Goal: Check status: Check status

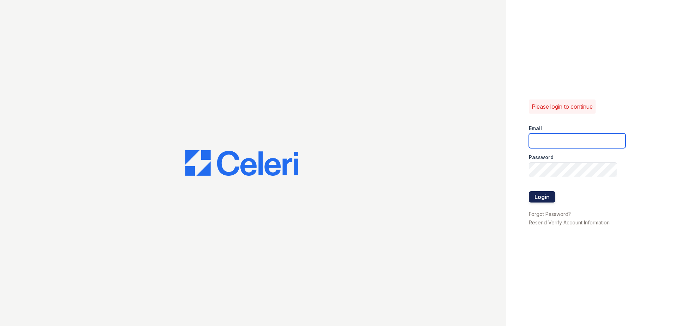
type input "mtaylor@trinity-pm.com"
click at [543, 195] on button "Login" at bounding box center [542, 196] width 26 height 11
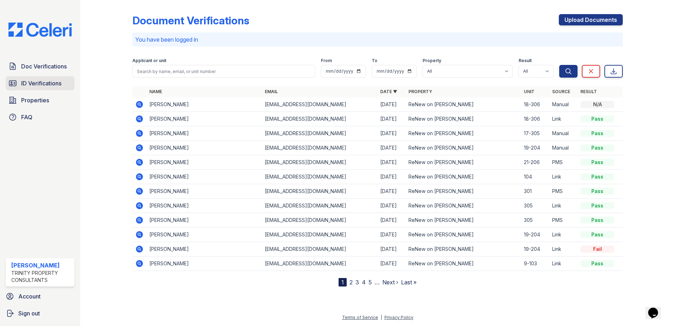
click at [43, 83] on span "ID Verifications" at bounding box center [41, 83] width 40 height 8
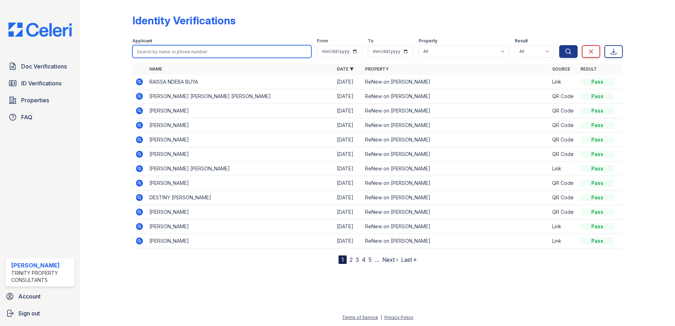
click at [180, 50] on input "search" at bounding box center [221, 51] width 179 height 13
type input "rile"
click at [559, 45] on button "Search" at bounding box center [568, 51] width 18 height 13
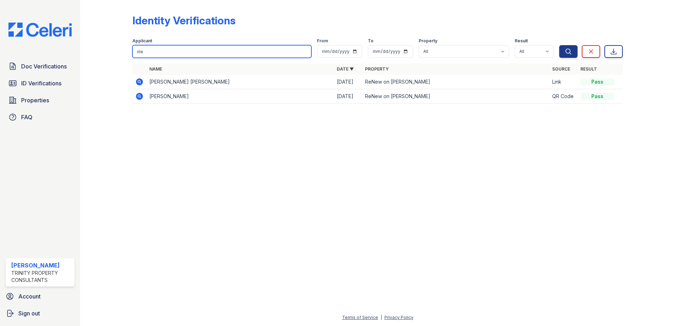
click at [180, 50] on input "rile" at bounding box center [221, 51] width 179 height 13
type input "riley budge"
click at [559, 45] on button "Search" at bounding box center [568, 51] width 18 height 13
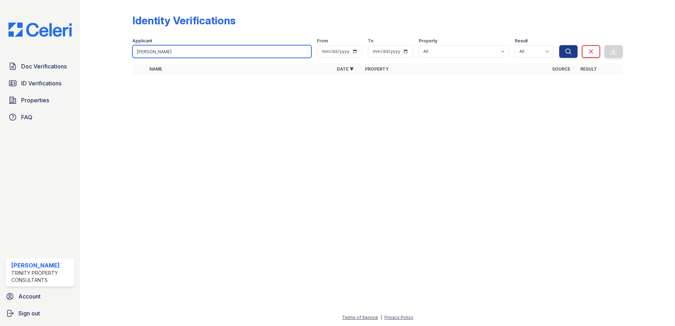
drag, startPoint x: 189, startPoint y: 54, endPoint x: 89, endPoint y: 51, distance: 99.7
click at [89, 51] on div "Identity Verifications Filter Applicant riley budge From To Property All ReNew …" at bounding box center [377, 163] width 595 height 326
type input "blair"
click at [559, 45] on button "Search" at bounding box center [568, 51] width 18 height 13
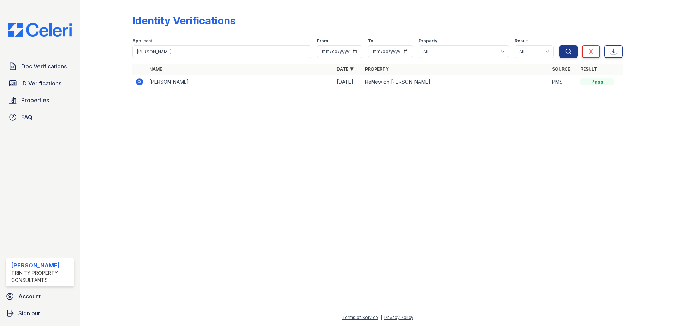
click at [162, 84] on td "Blair Moore" at bounding box center [241, 82] width 188 height 14
click at [138, 83] on icon at bounding box center [139, 82] width 8 height 8
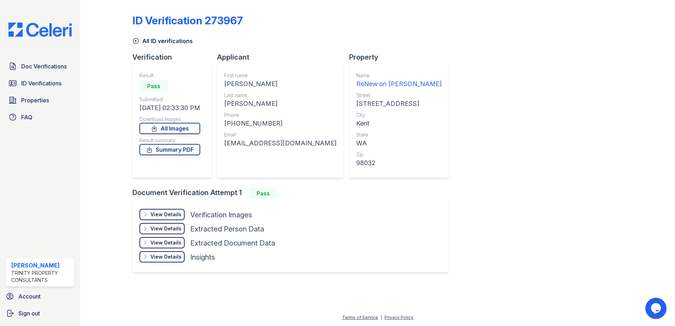
click at [173, 214] on div "View Details" at bounding box center [165, 214] width 31 height 7
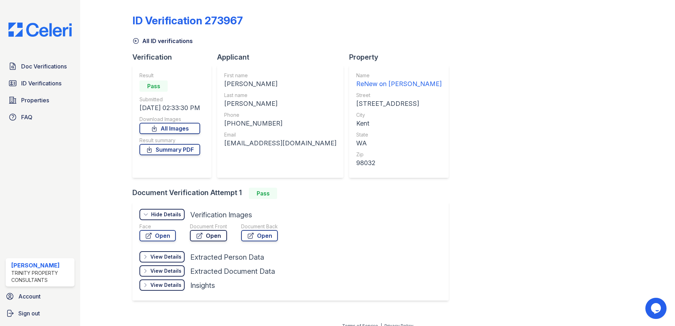
click at [200, 237] on icon at bounding box center [199, 235] width 7 height 7
click at [155, 233] on link "Open" at bounding box center [158, 235] width 36 height 11
click at [53, 66] on span "Doc Verifications" at bounding box center [44, 66] width 46 height 8
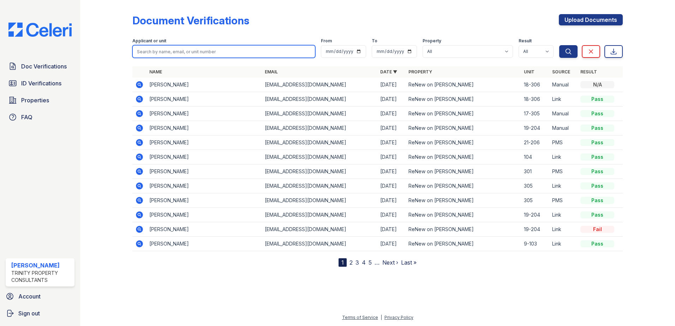
click at [165, 54] on input "search" at bounding box center [223, 51] width 183 height 13
type input "ousmane"
click at [559, 45] on button "Search" at bounding box center [568, 51] width 18 height 13
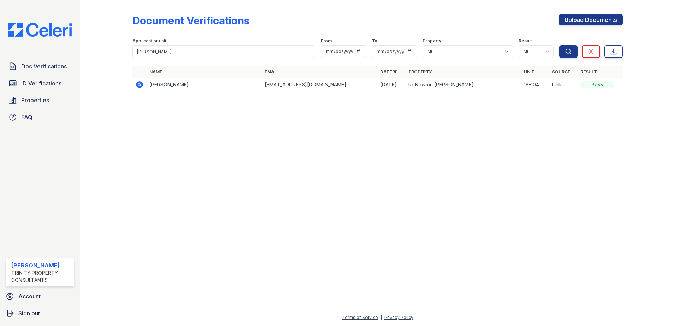
click at [178, 88] on td "Ousmane Kane" at bounding box center [204, 85] width 115 height 14
click at [177, 86] on td "Ousmane Kane" at bounding box center [204, 85] width 115 height 14
click at [143, 87] on icon at bounding box center [139, 85] width 8 height 8
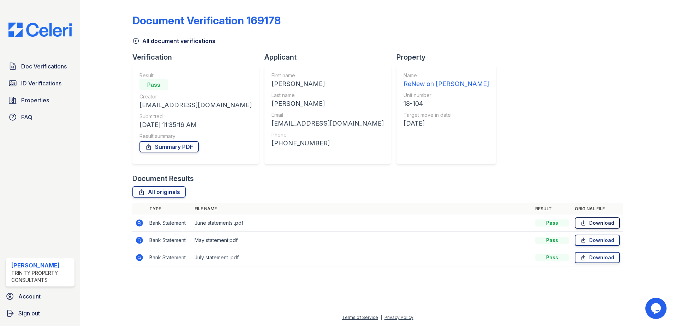
click at [601, 224] on link "Download" at bounding box center [597, 223] width 45 height 11
click at [63, 63] on span "Doc Verifications" at bounding box center [44, 66] width 46 height 8
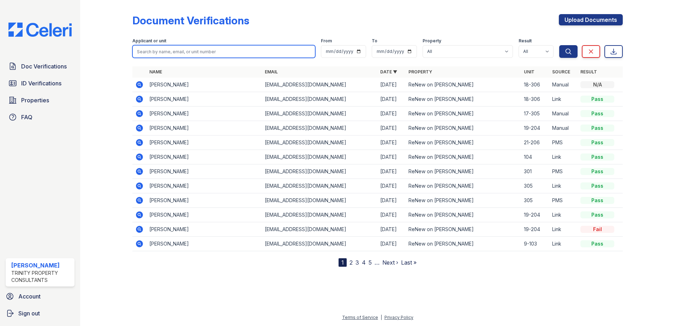
click at [161, 53] on input "search" at bounding box center [223, 51] width 183 height 13
type input "18-304"
click at [559, 45] on button "Search" at bounding box center [568, 51] width 18 height 13
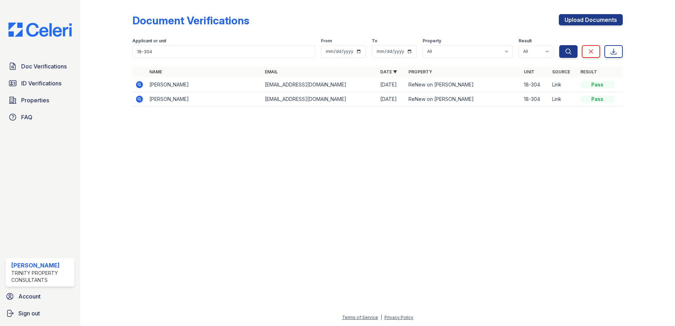
click at [187, 88] on td "Djiby Toure" at bounding box center [204, 85] width 115 height 14
click at [143, 86] on icon at bounding box center [139, 84] width 7 height 7
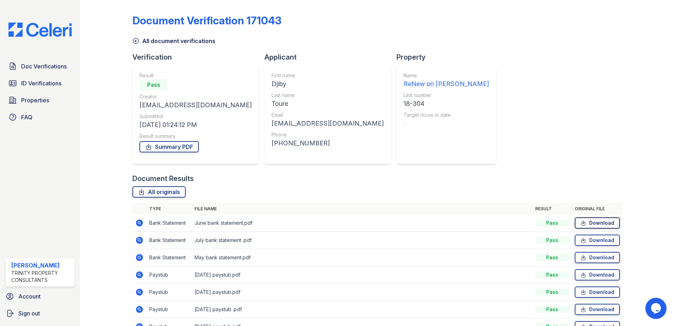
click at [590, 219] on link "Download" at bounding box center [597, 223] width 45 height 11
click at [49, 81] on span "ID Verifications" at bounding box center [41, 83] width 40 height 8
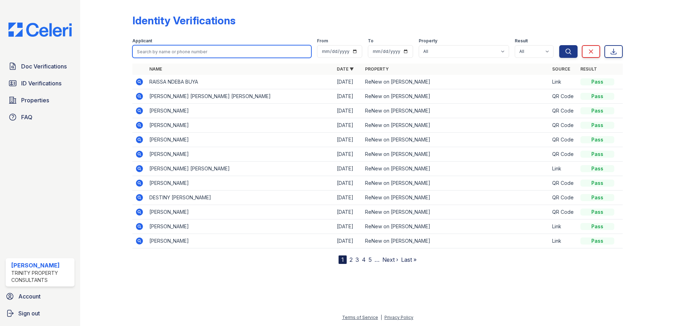
click at [184, 52] on input "search" at bounding box center [221, 51] width 179 height 13
type input "18-304"
click at [559, 45] on button "Search" at bounding box center [568, 51] width 18 height 13
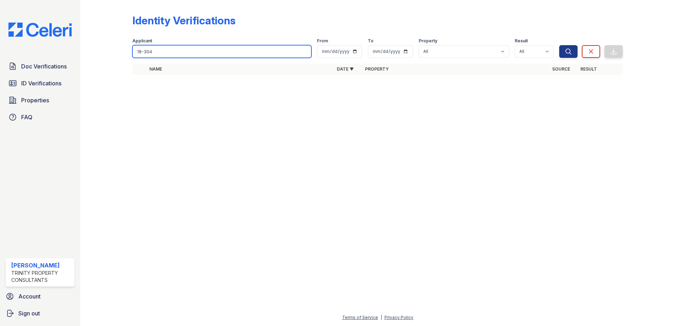
drag, startPoint x: 175, startPoint y: 54, endPoint x: 92, endPoint y: 49, distance: 83.1
click at [93, 49] on div "Identity Verifications Filter Applicant 18-304 From To Property All ReNew on Ja…" at bounding box center [377, 46] width 573 height 93
type input "djiby"
click at [559, 45] on button "Search" at bounding box center [568, 51] width 18 height 13
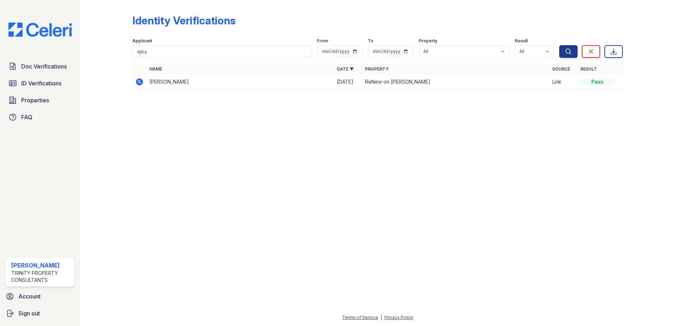
click at [219, 79] on td "DJIBY TOURE" at bounding box center [241, 82] width 188 height 14
click at [144, 83] on td at bounding box center [139, 82] width 14 height 14
click at [143, 83] on icon at bounding box center [139, 81] width 7 height 7
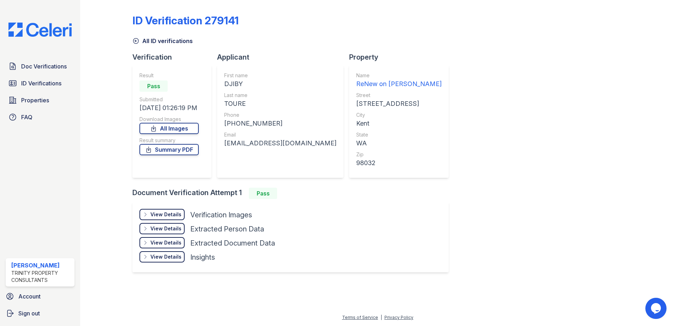
click at [176, 217] on div "View Details" at bounding box center [165, 214] width 31 height 7
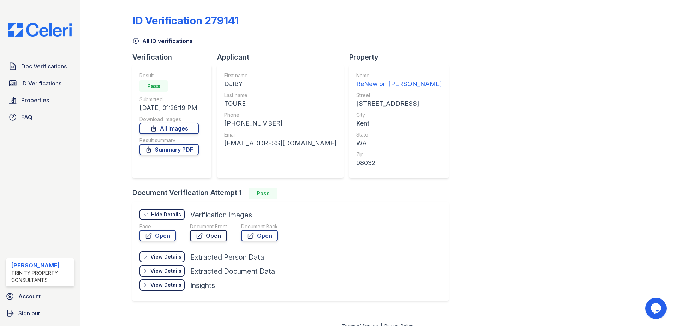
click at [212, 235] on link "Open" at bounding box center [208, 235] width 37 height 11
click at [38, 79] on span "ID Verifications" at bounding box center [41, 83] width 40 height 8
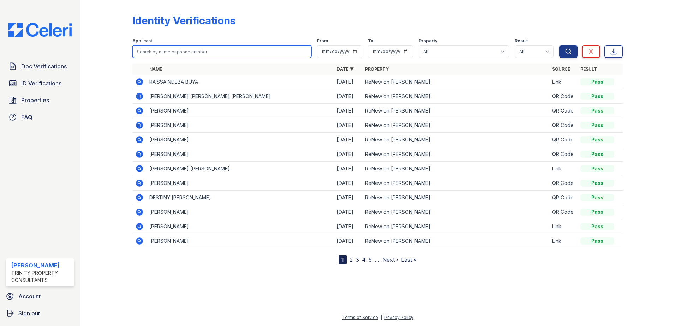
click at [154, 49] on input "search" at bounding box center [221, 51] width 179 height 13
type input "toure"
click at [559, 45] on button "Search" at bounding box center [568, 51] width 18 height 13
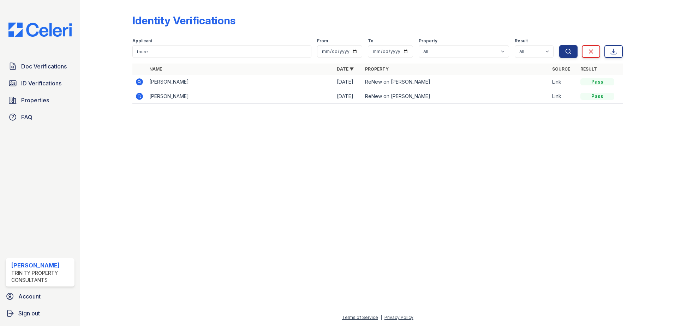
click at [170, 95] on td "MALICK TOURE" at bounding box center [241, 96] width 188 height 14
click at [141, 95] on icon at bounding box center [139, 96] width 7 height 7
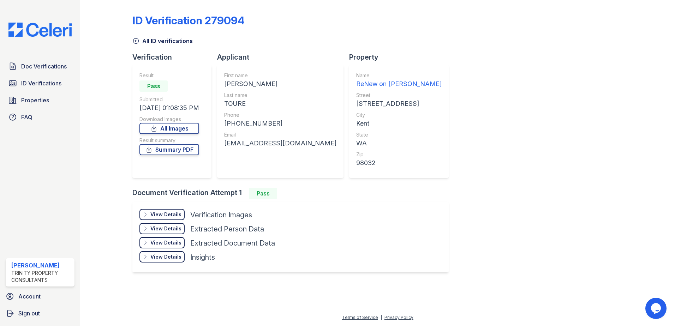
click at [165, 215] on div "View Details" at bounding box center [165, 214] width 31 height 7
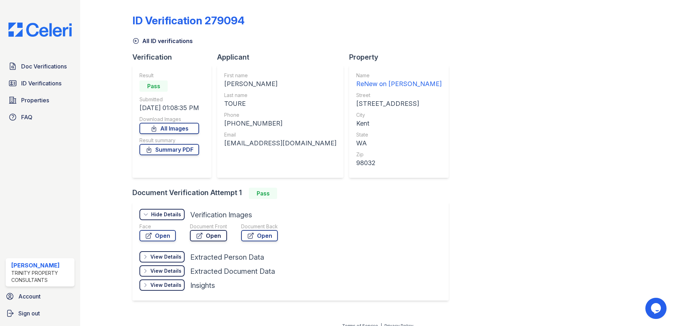
click at [210, 233] on link "Open" at bounding box center [208, 235] width 37 height 11
